Goal: Transaction & Acquisition: Subscribe to service/newsletter

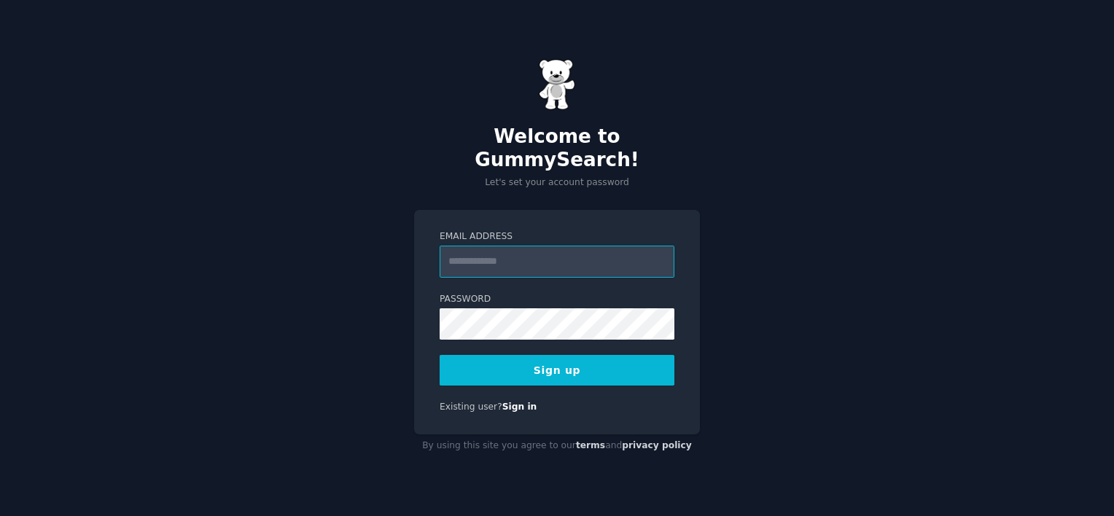
paste input "**********"
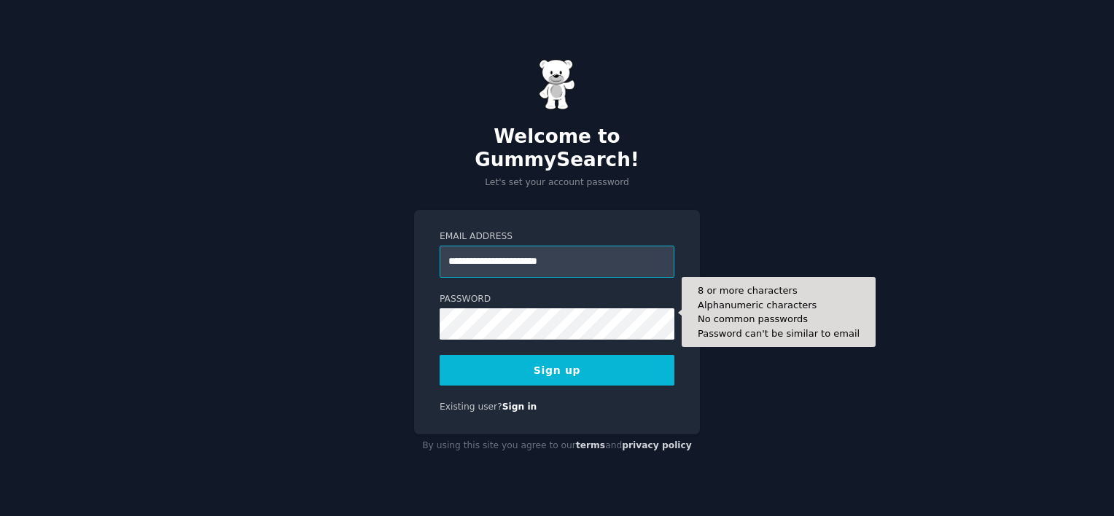
type input "**********"
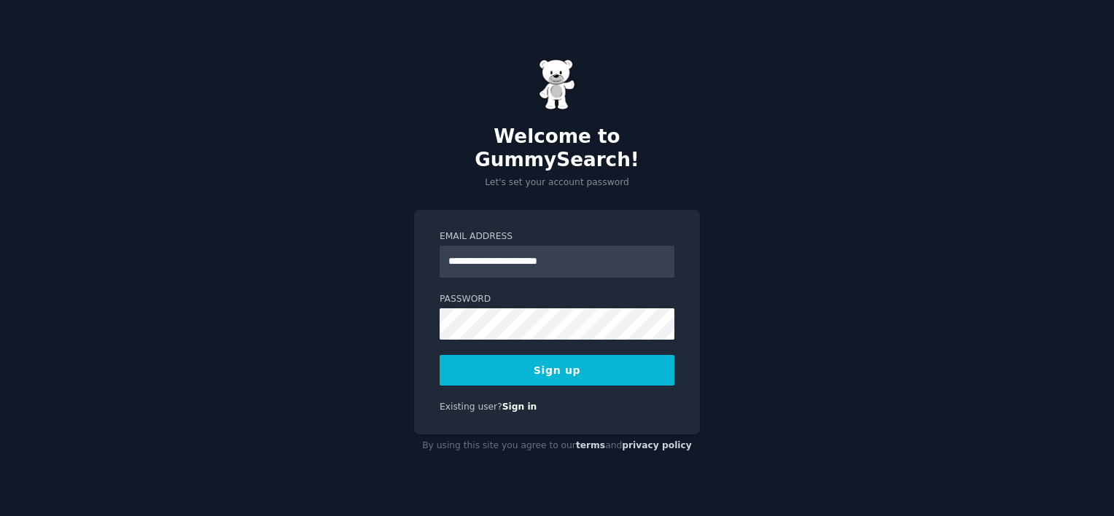
click at [462, 355] on button "Sign up" at bounding box center [557, 370] width 235 height 31
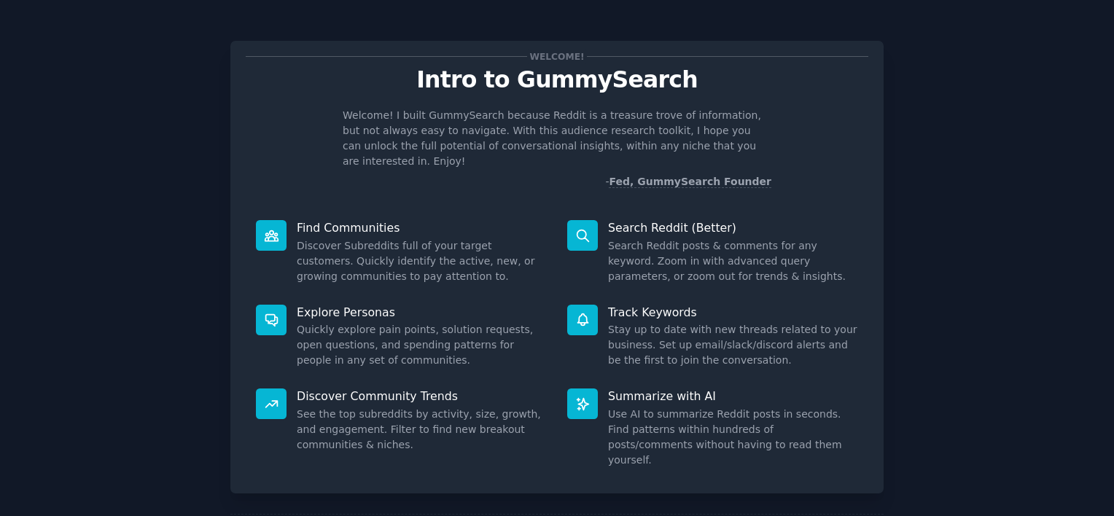
scroll to position [54, 0]
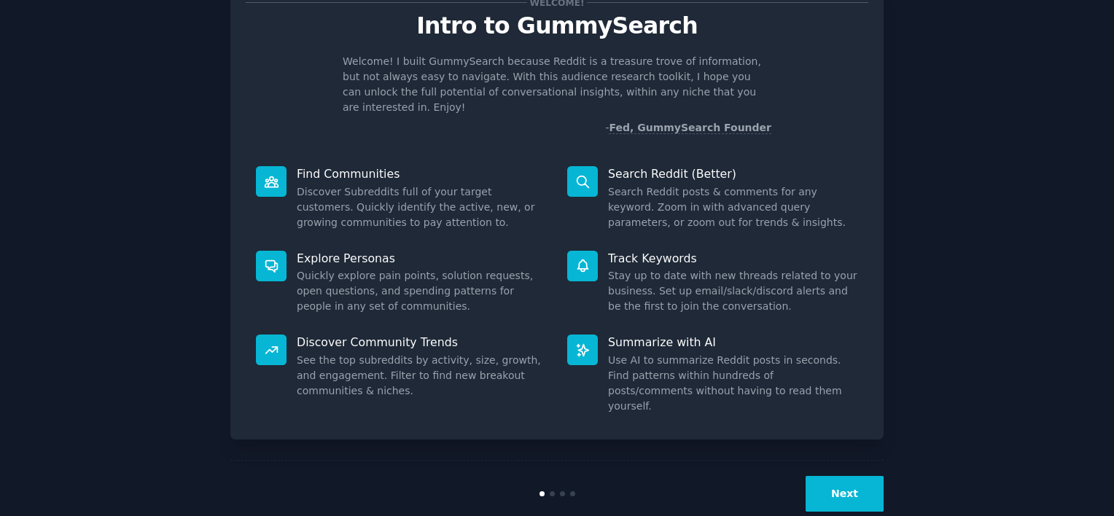
click at [848, 476] on button "Next" at bounding box center [845, 494] width 78 height 36
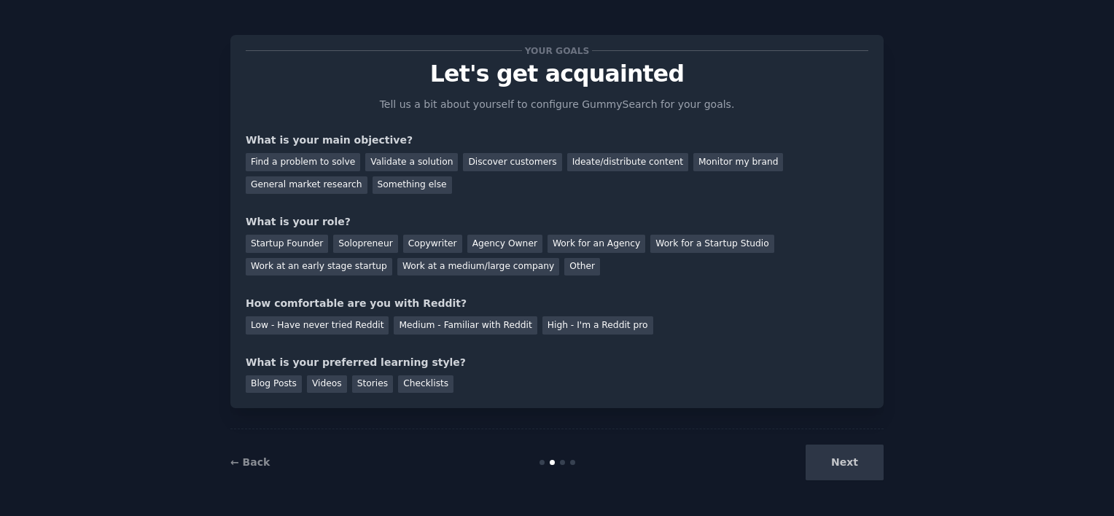
click at [848, 469] on div "Next" at bounding box center [775, 463] width 218 height 36
click at [291, 242] on div "Startup Founder" at bounding box center [287, 244] width 82 height 18
click at [309, 330] on div "Low - Have never tried Reddit" at bounding box center [317, 326] width 143 height 18
click at [321, 321] on div "Low - Have never tried Reddit" at bounding box center [317, 326] width 143 height 18
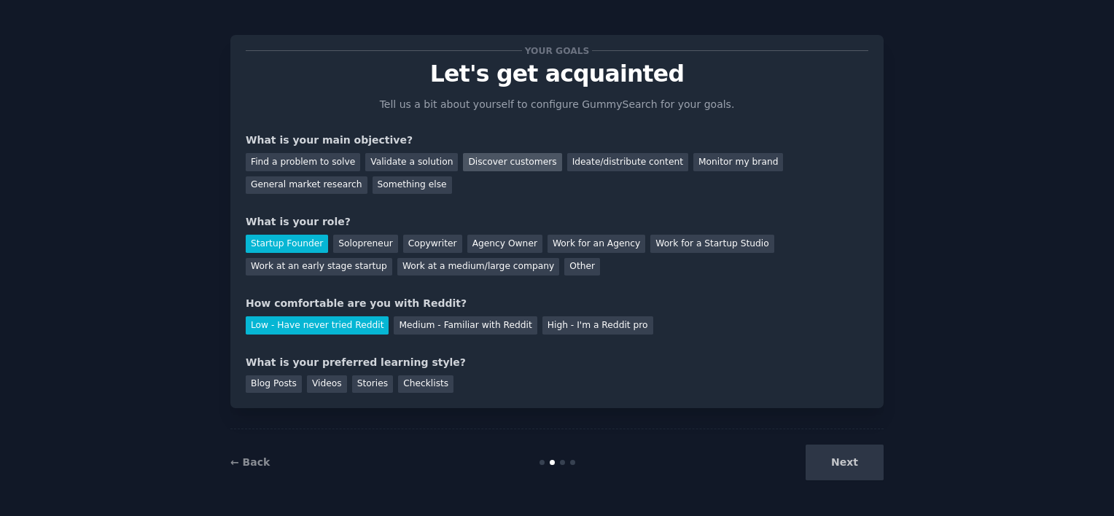
click at [501, 160] on div "Discover customers" at bounding box center [512, 162] width 98 height 18
click at [265, 388] on div "Blog Posts" at bounding box center [274, 385] width 56 height 18
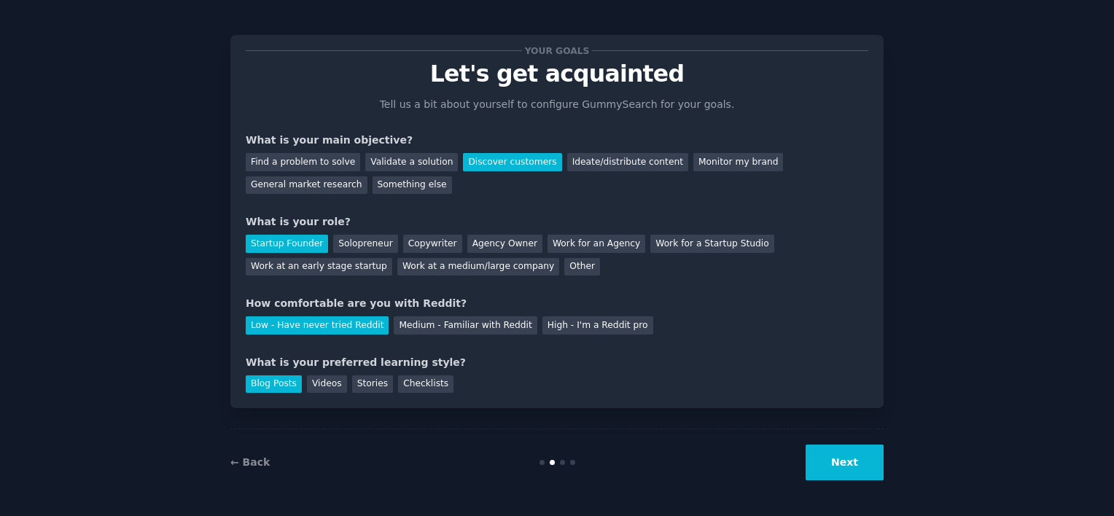
click at [860, 447] on button "Next" at bounding box center [845, 463] width 78 height 36
click at [845, 471] on div "Next" at bounding box center [775, 463] width 218 height 36
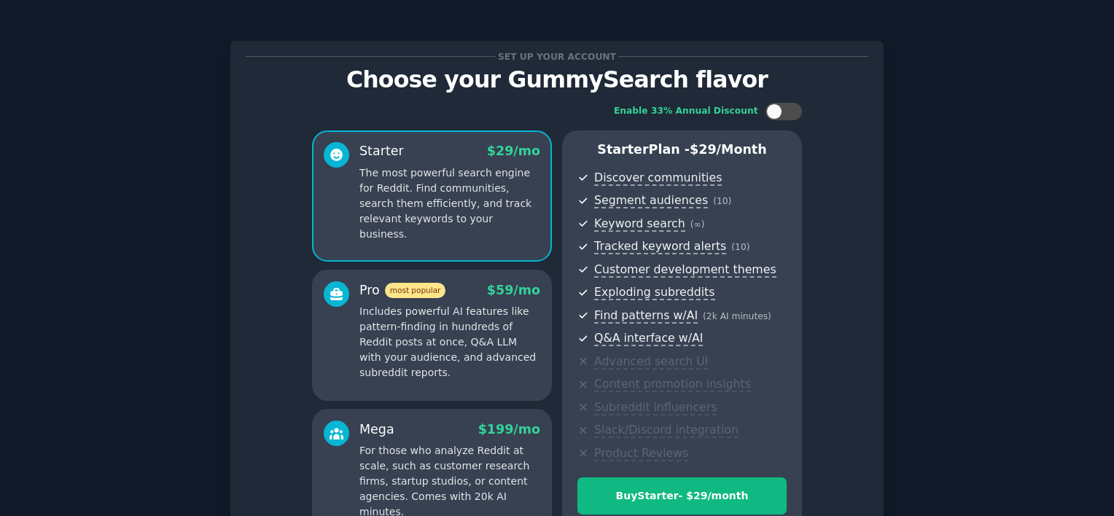
scroll to position [162, 0]
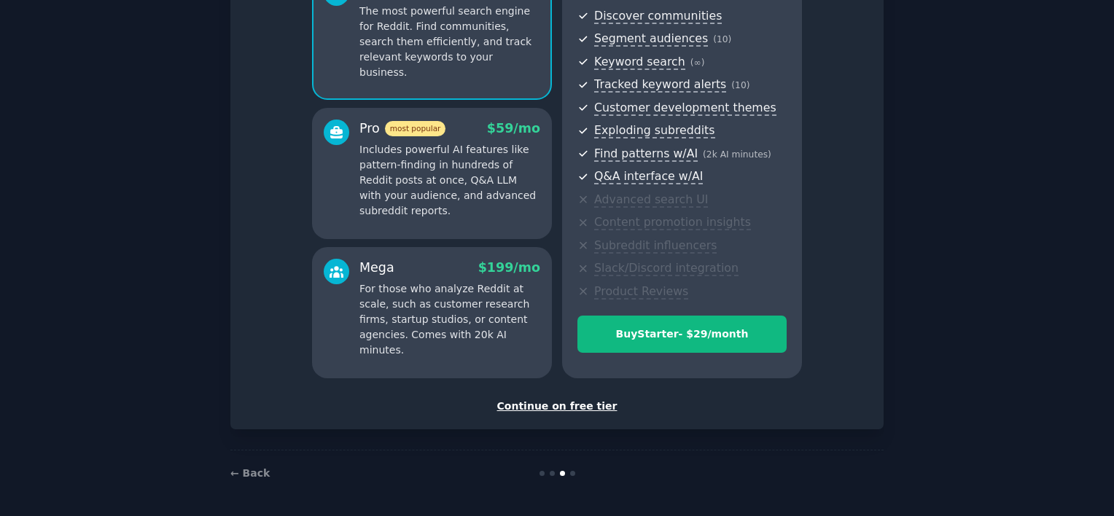
click at [591, 407] on div "Continue on free tier" at bounding box center [557, 406] width 623 height 15
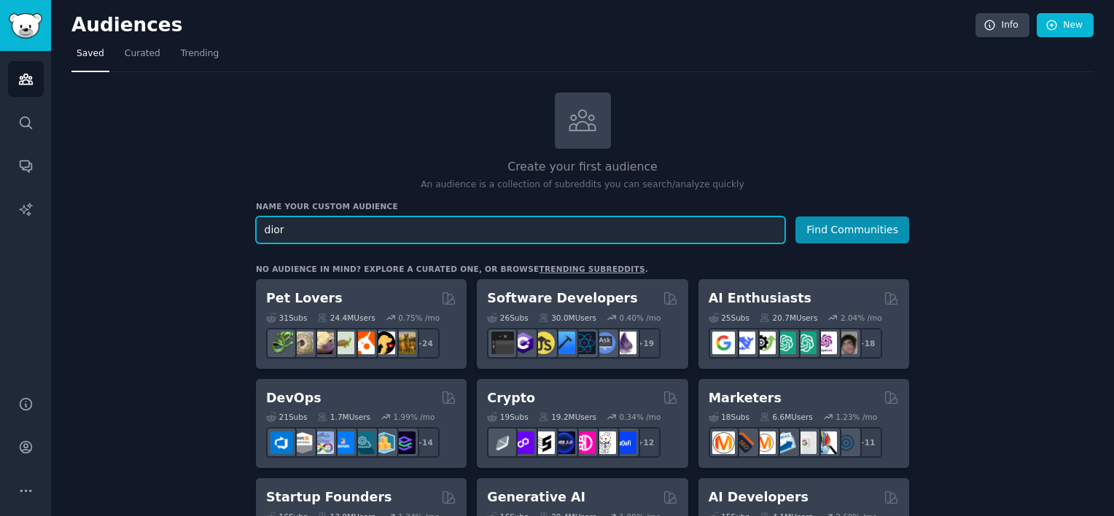
type input "dior"
click at [796, 217] on button "Find Communities" at bounding box center [853, 230] width 114 height 27
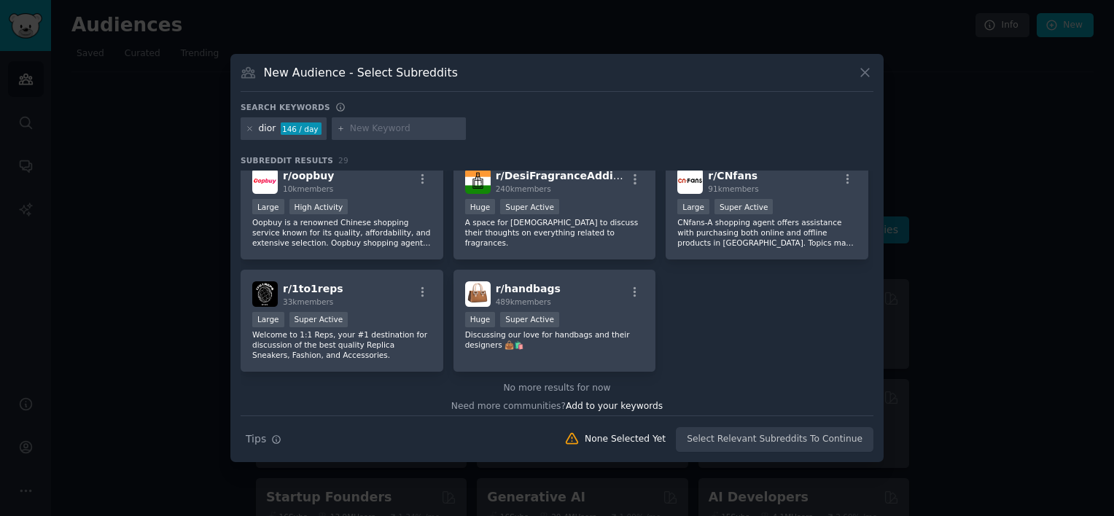
scroll to position [904, 0]
